Goal: Navigation & Orientation: Find specific page/section

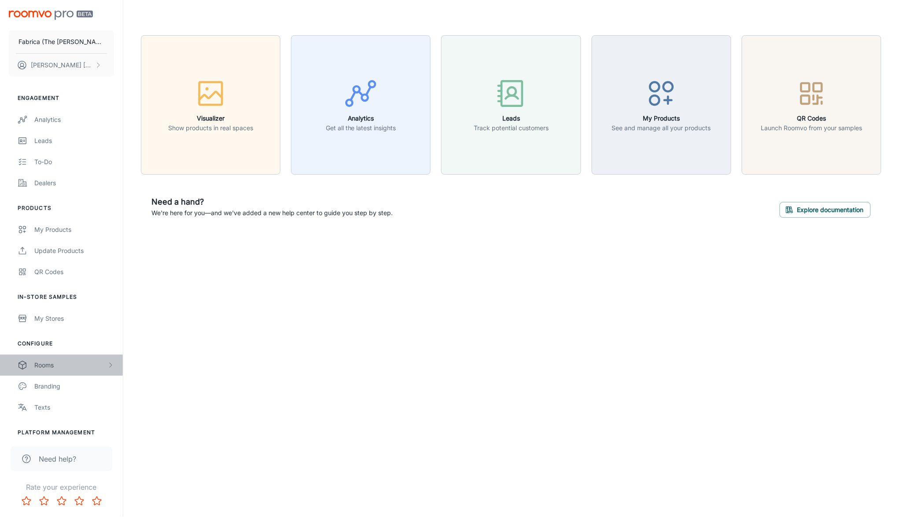
click at [44, 365] on div "Rooms" at bounding box center [70, 365] width 73 height 10
click at [56, 389] on div "My Rooms" at bounding box center [74, 387] width 80 height 10
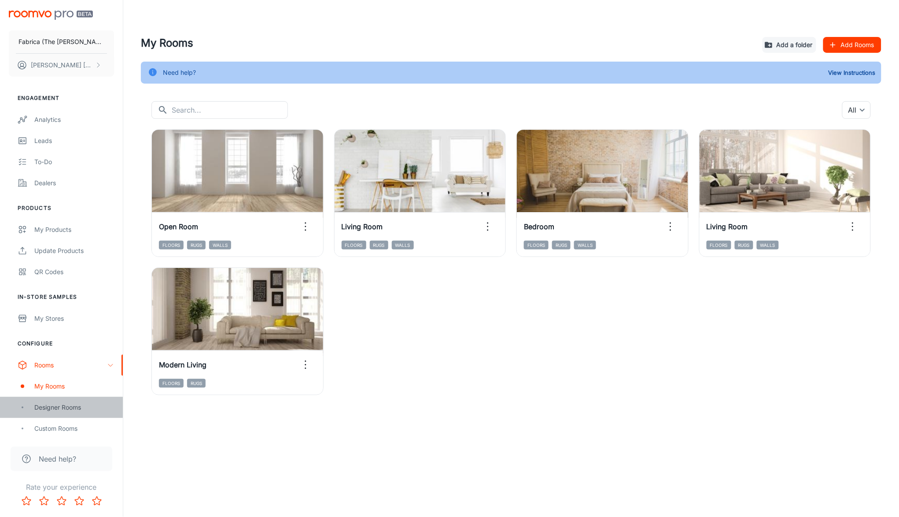
click at [73, 409] on div "Designer Rooms" at bounding box center [74, 408] width 80 height 10
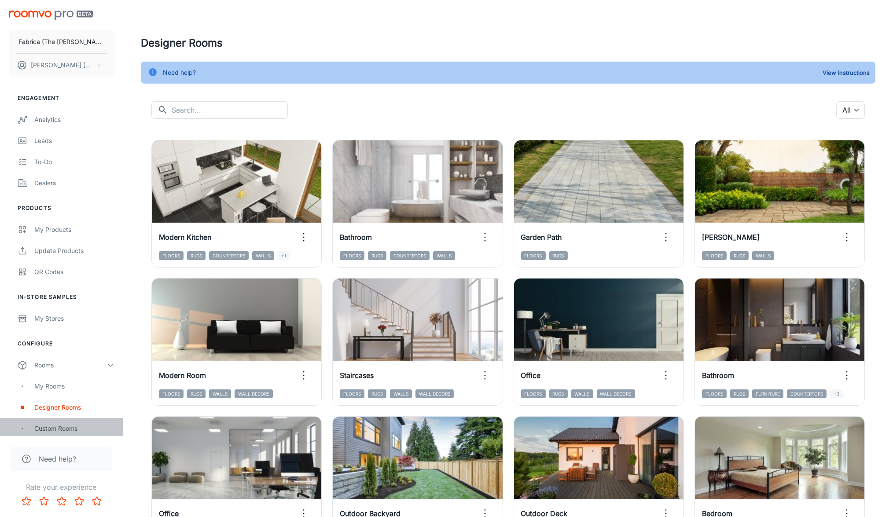
click at [71, 424] on div "Custom Rooms" at bounding box center [74, 429] width 80 height 10
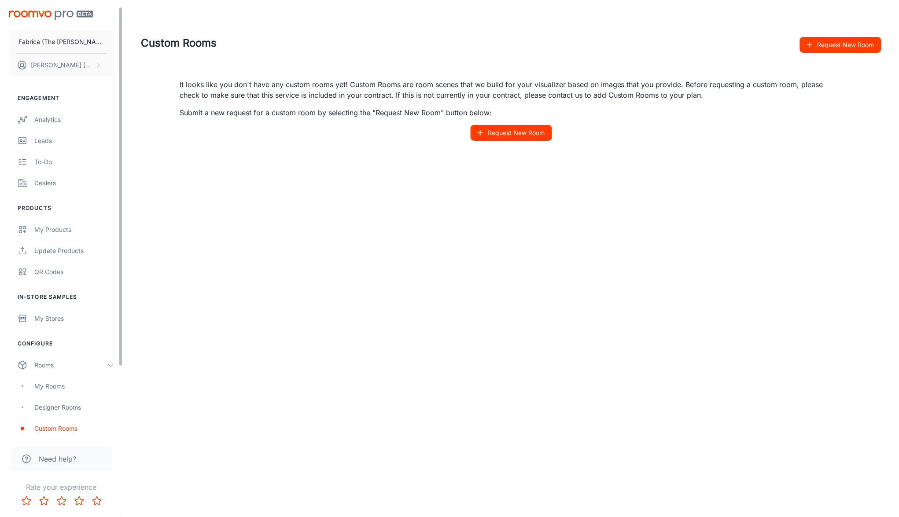
drag, startPoint x: 119, startPoint y: 159, endPoint x: 151, endPoint y: 54, distance: 109.8
click at [151, 54] on div "Fabrica (The [PERSON_NAME] Group) [PERSON_NAME] Engagement Analytics Leads To-d…" at bounding box center [449, 100] width 899 height 201
